Goal: Find specific page/section: Find specific page/section

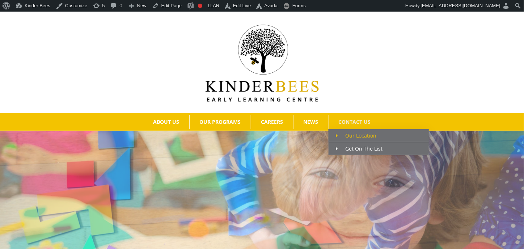
click at [350, 133] on span "Our Location" at bounding box center [356, 135] width 41 height 7
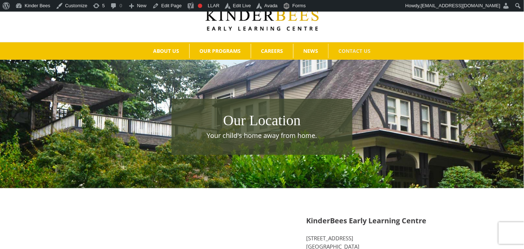
scroll to position [72, 0]
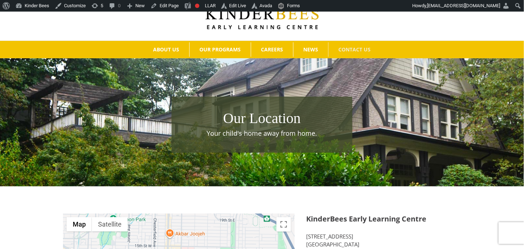
click at [139, 83] on div "Our Location Your child's home away from home." at bounding box center [262, 130] width 524 height 98
click at [424, 100] on div "Our Location Your child's home away from home." at bounding box center [262, 130] width 524 height 98
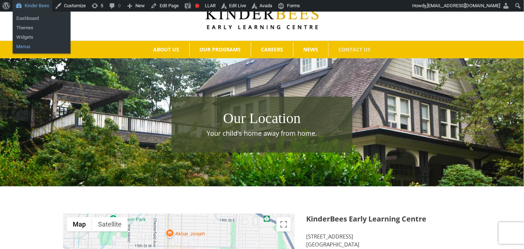
click at [29, 44] on link "Menus" at bounding box center [42, 46] width 58 height 9
